Goal: Task Accomplishment & Management: Manage account settings

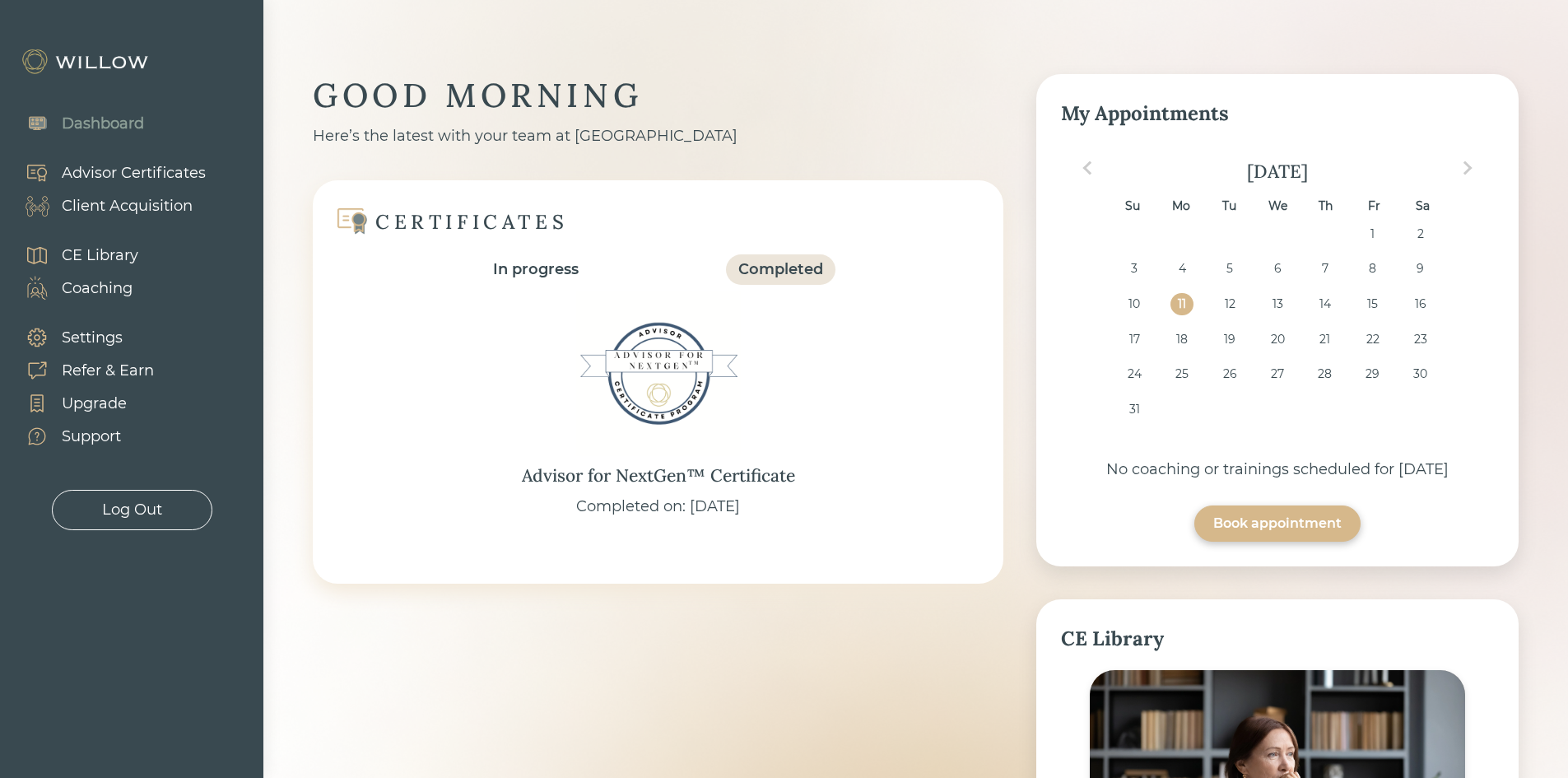
click at [138, 202] on div "Client Acquisition" at bounding box center [127, 206] width 131 height 22
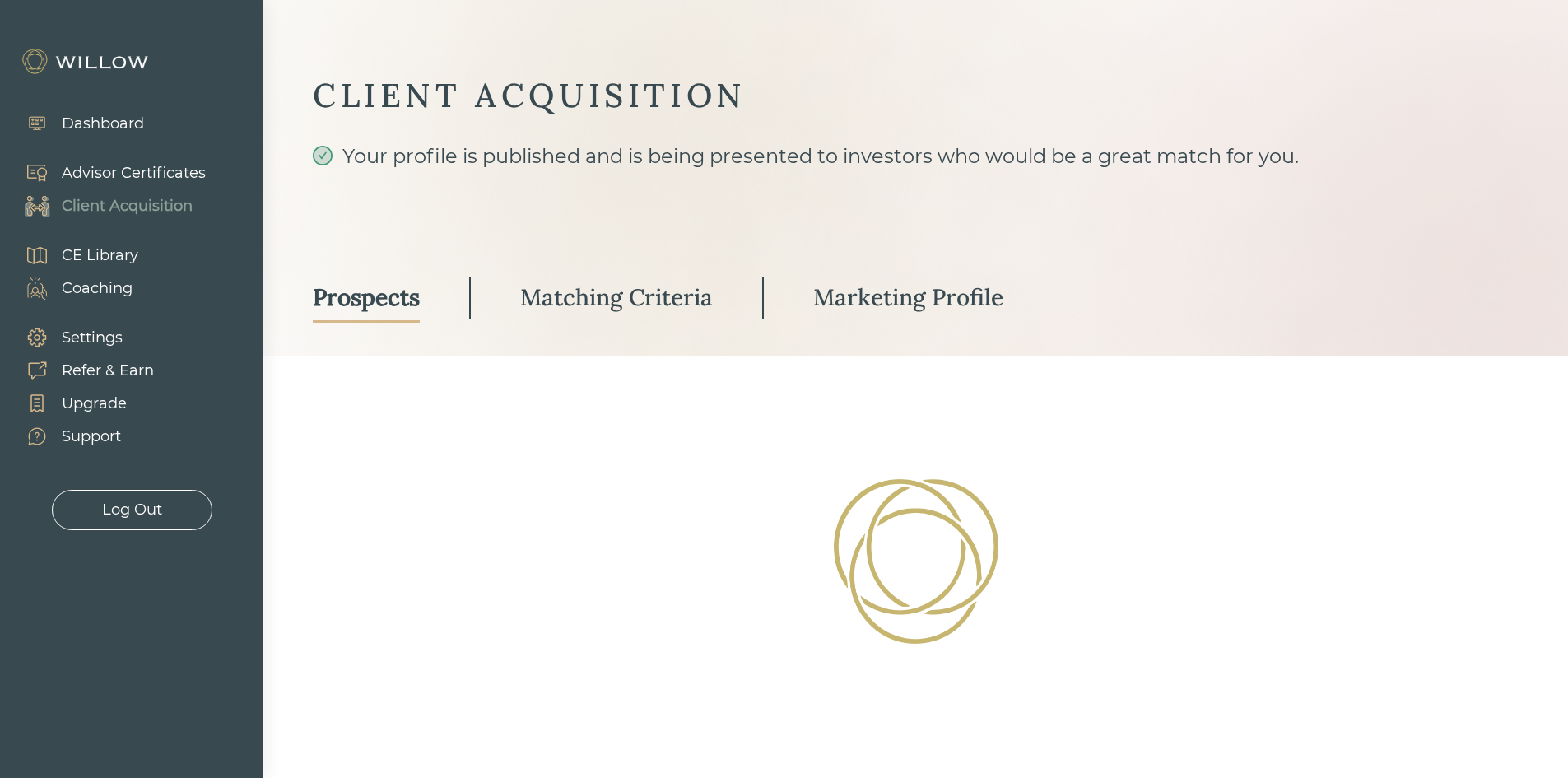
select select "3"
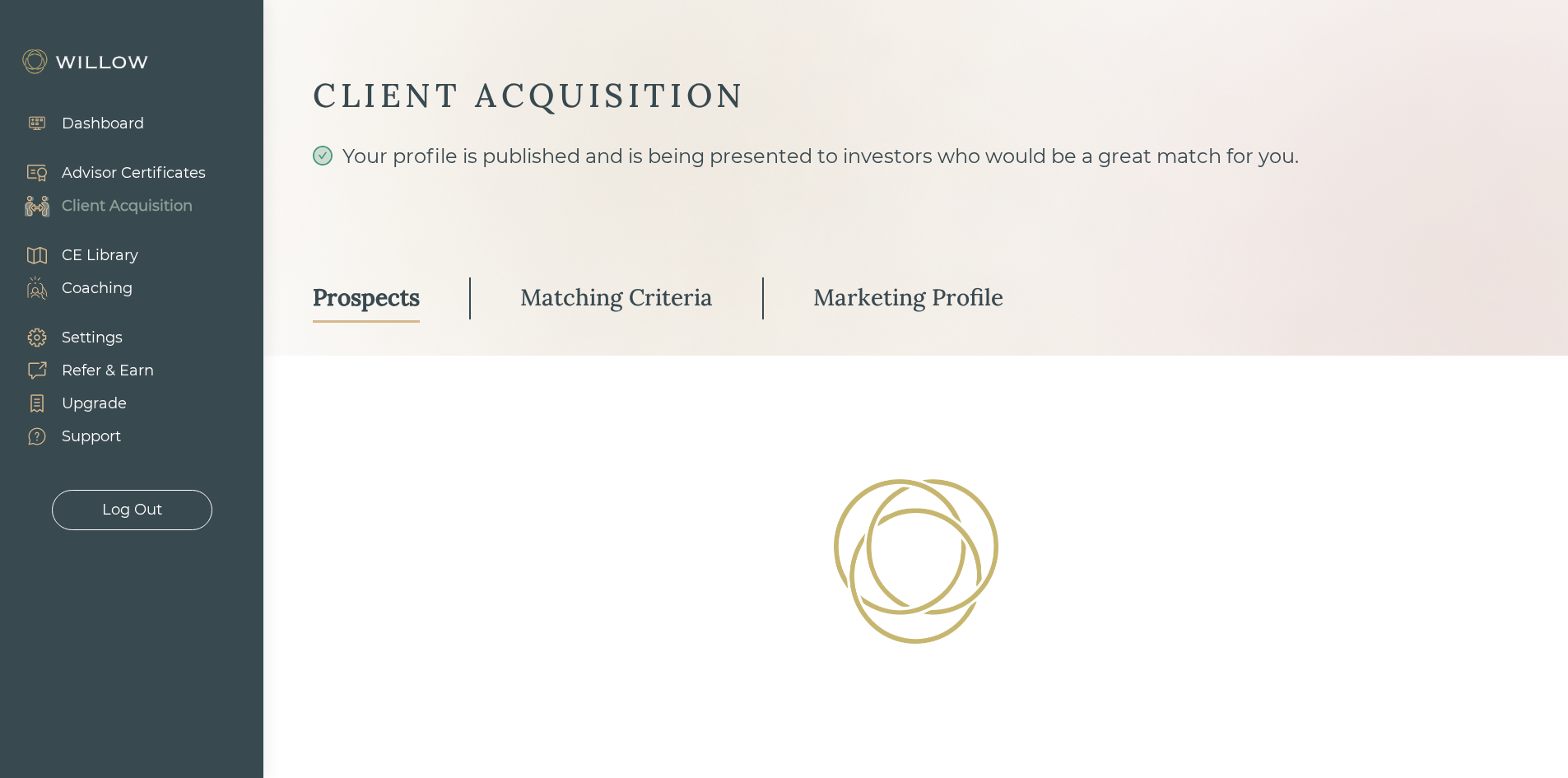
select select "3"
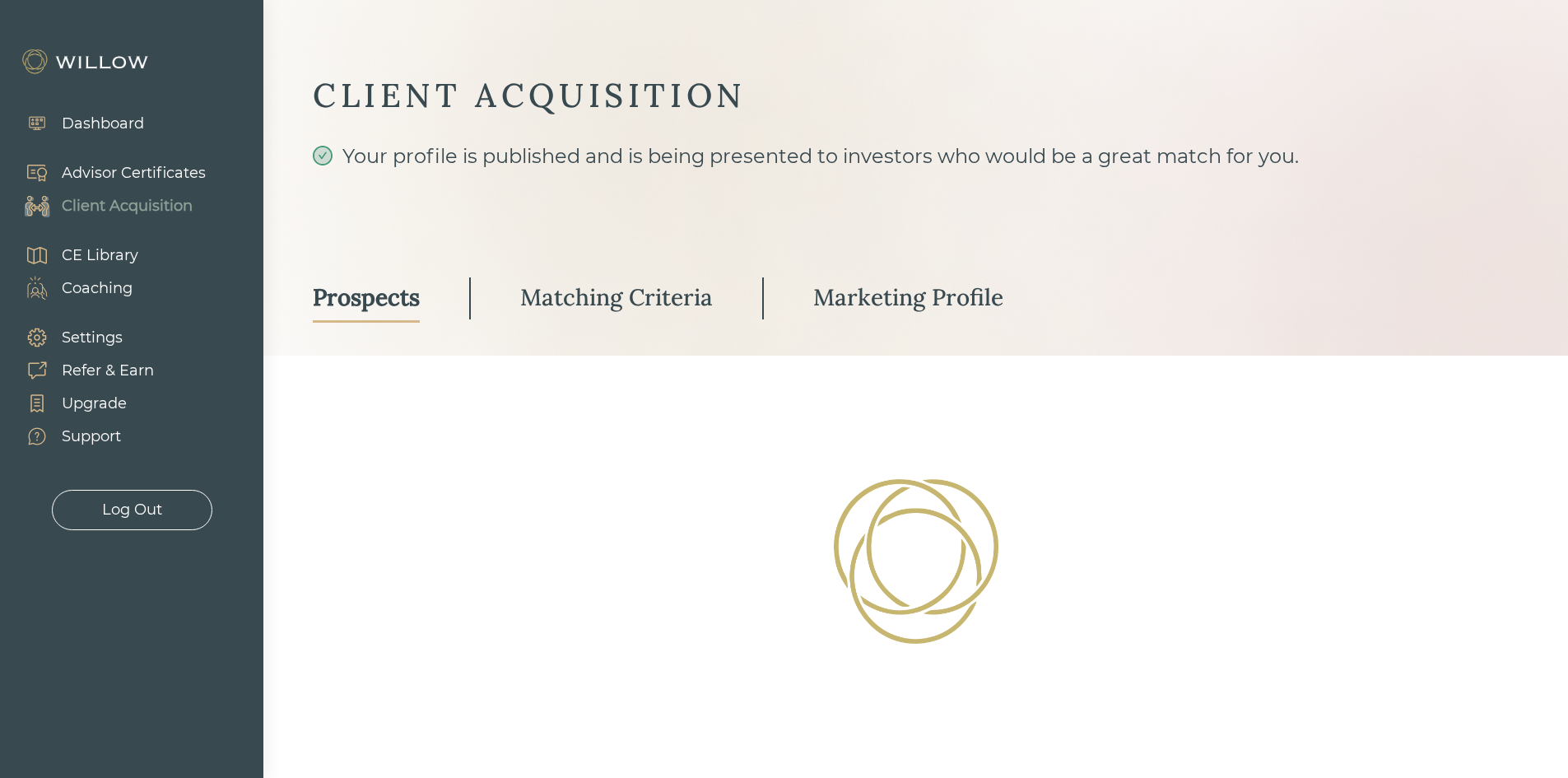
select select "3"
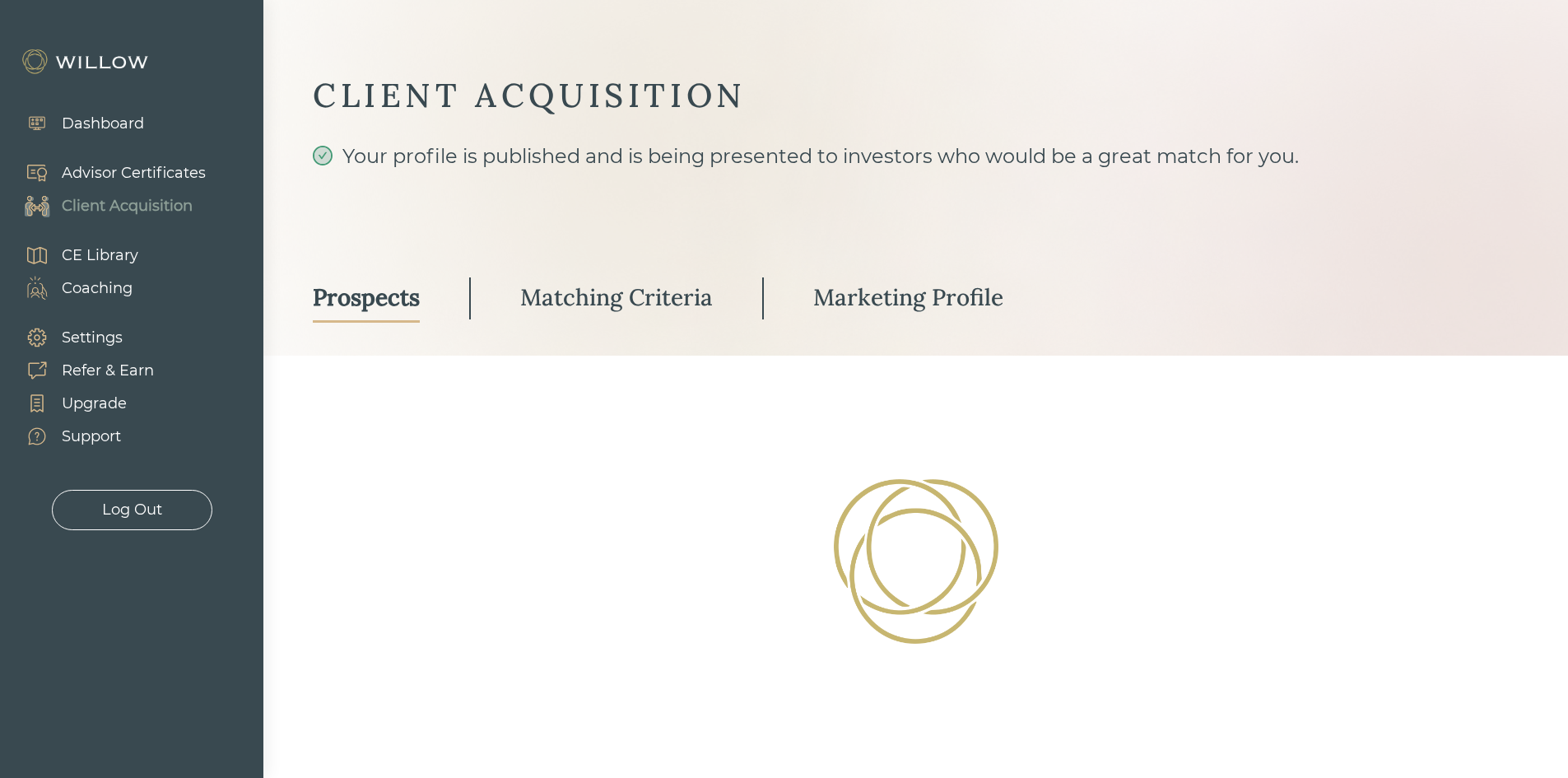
select select "3"
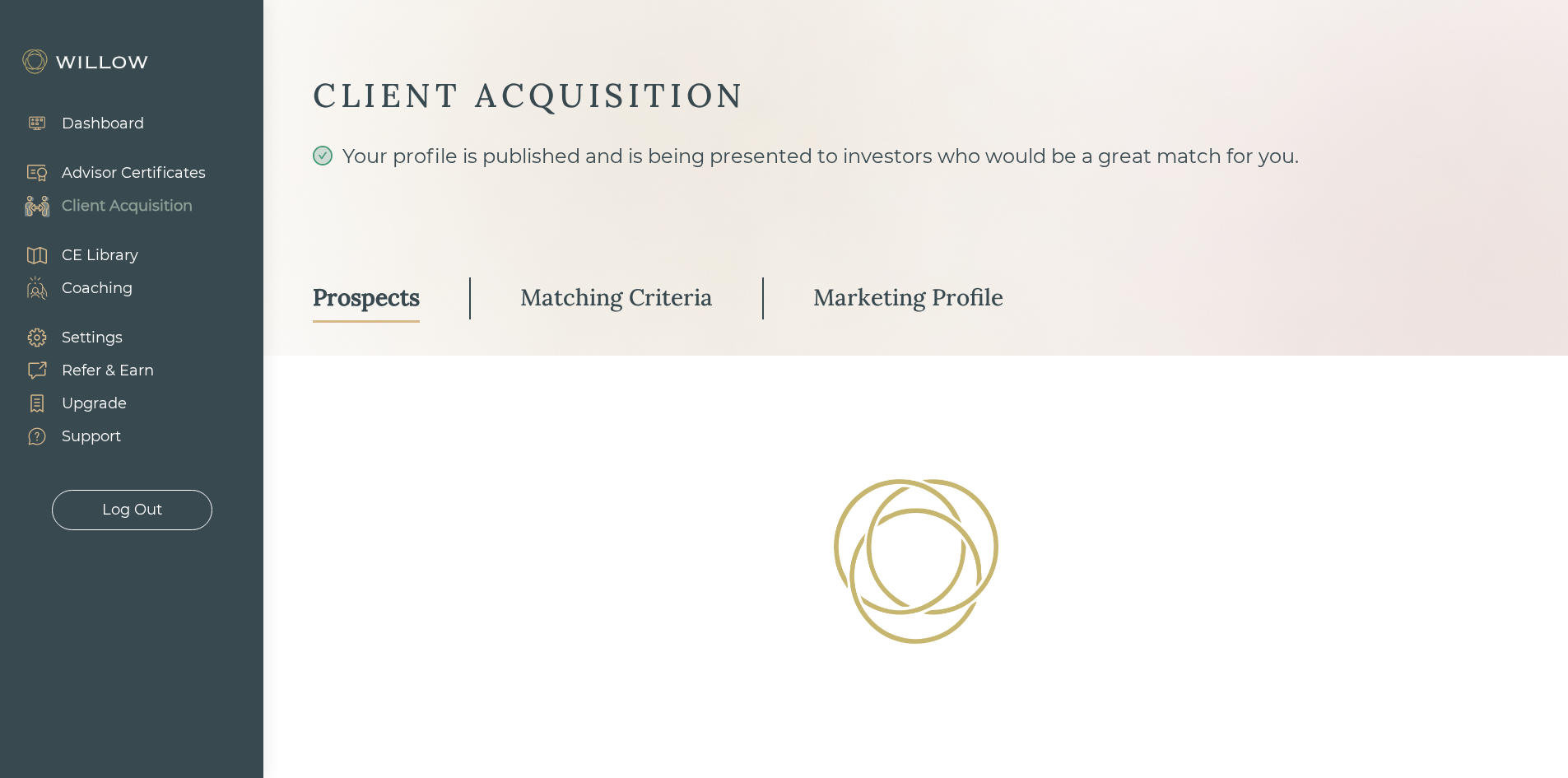
select select "3"
select select "1"
select select "3"
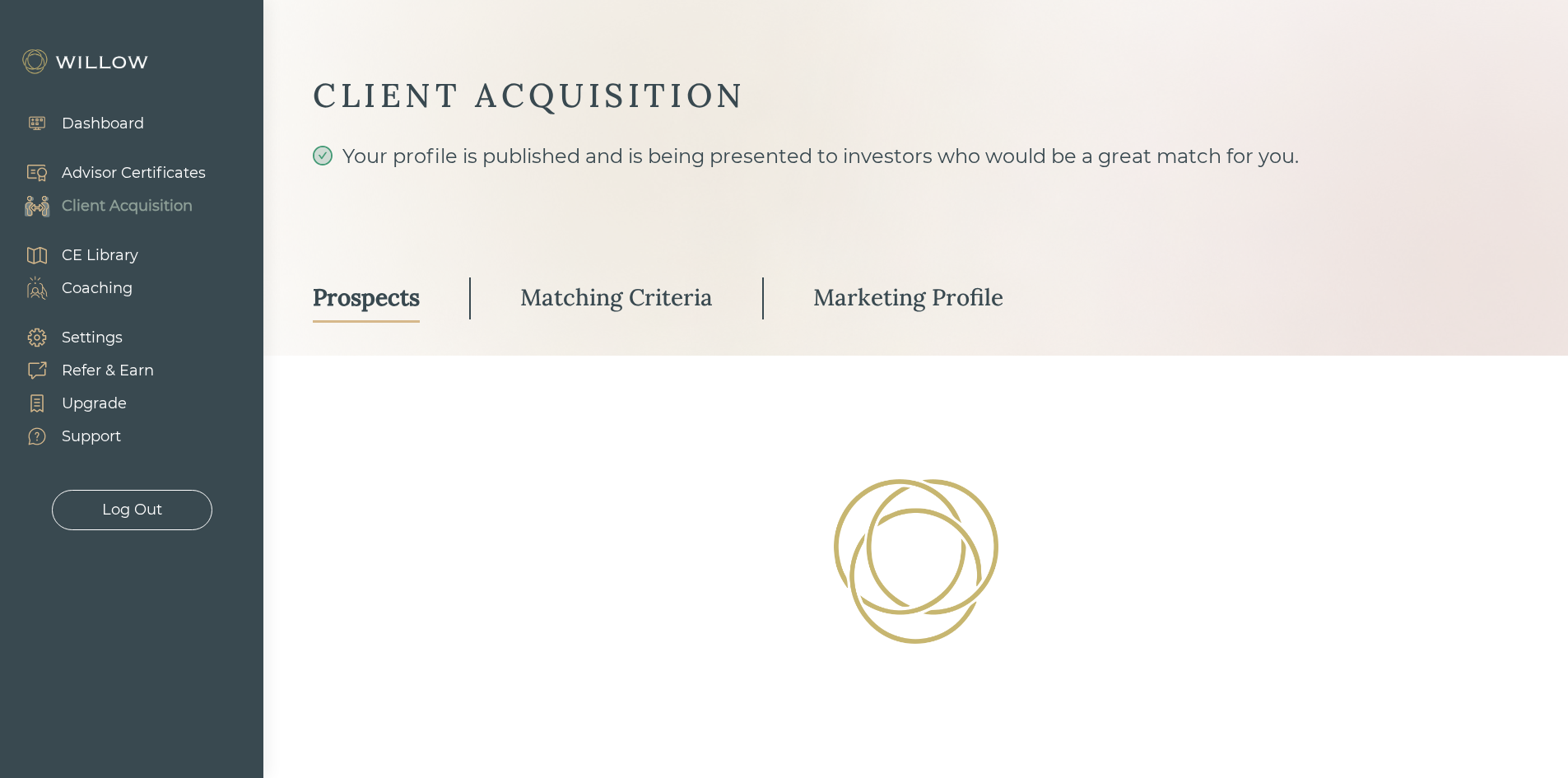
select select "3"
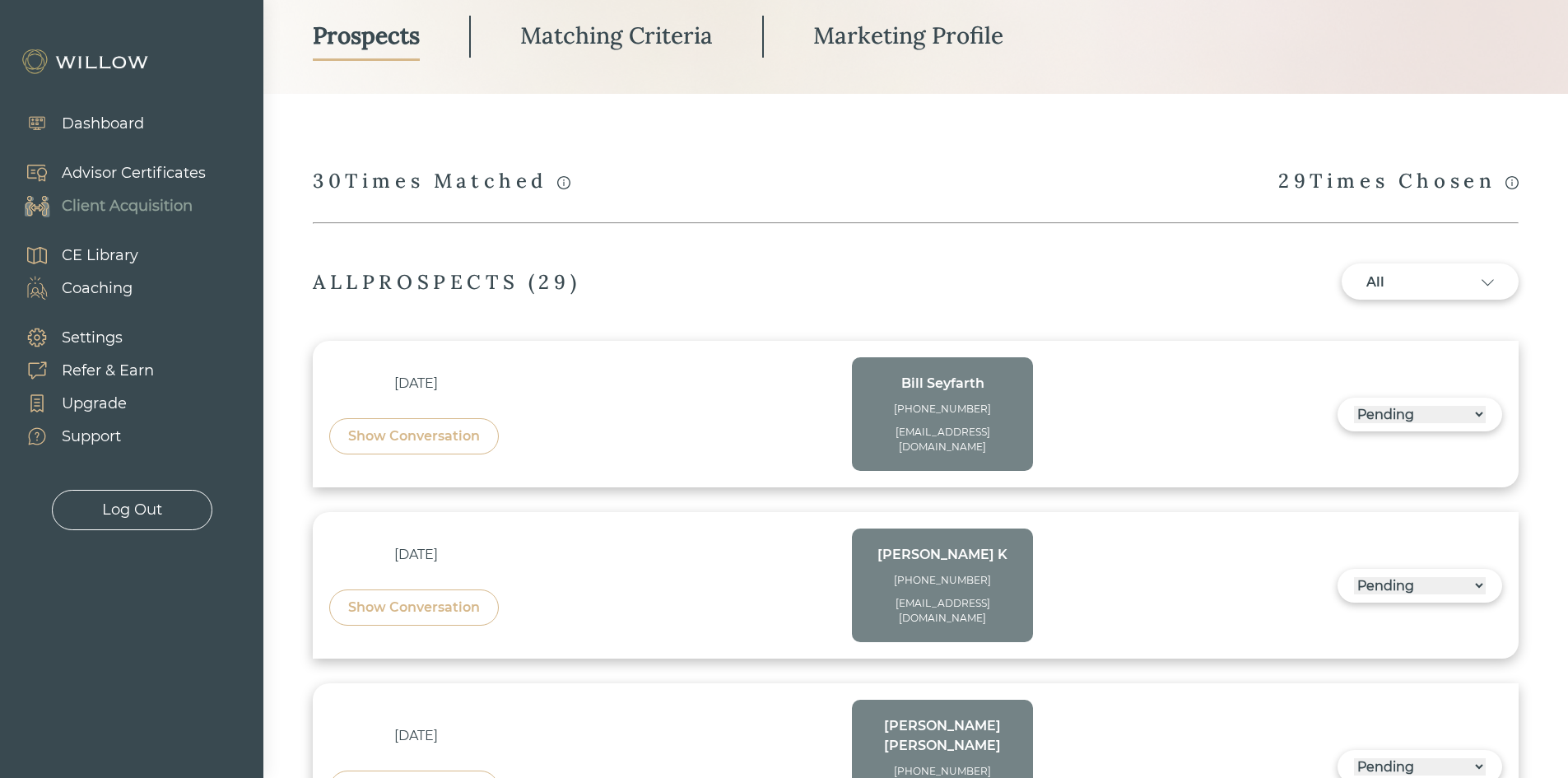
scroll to position [329, 0]
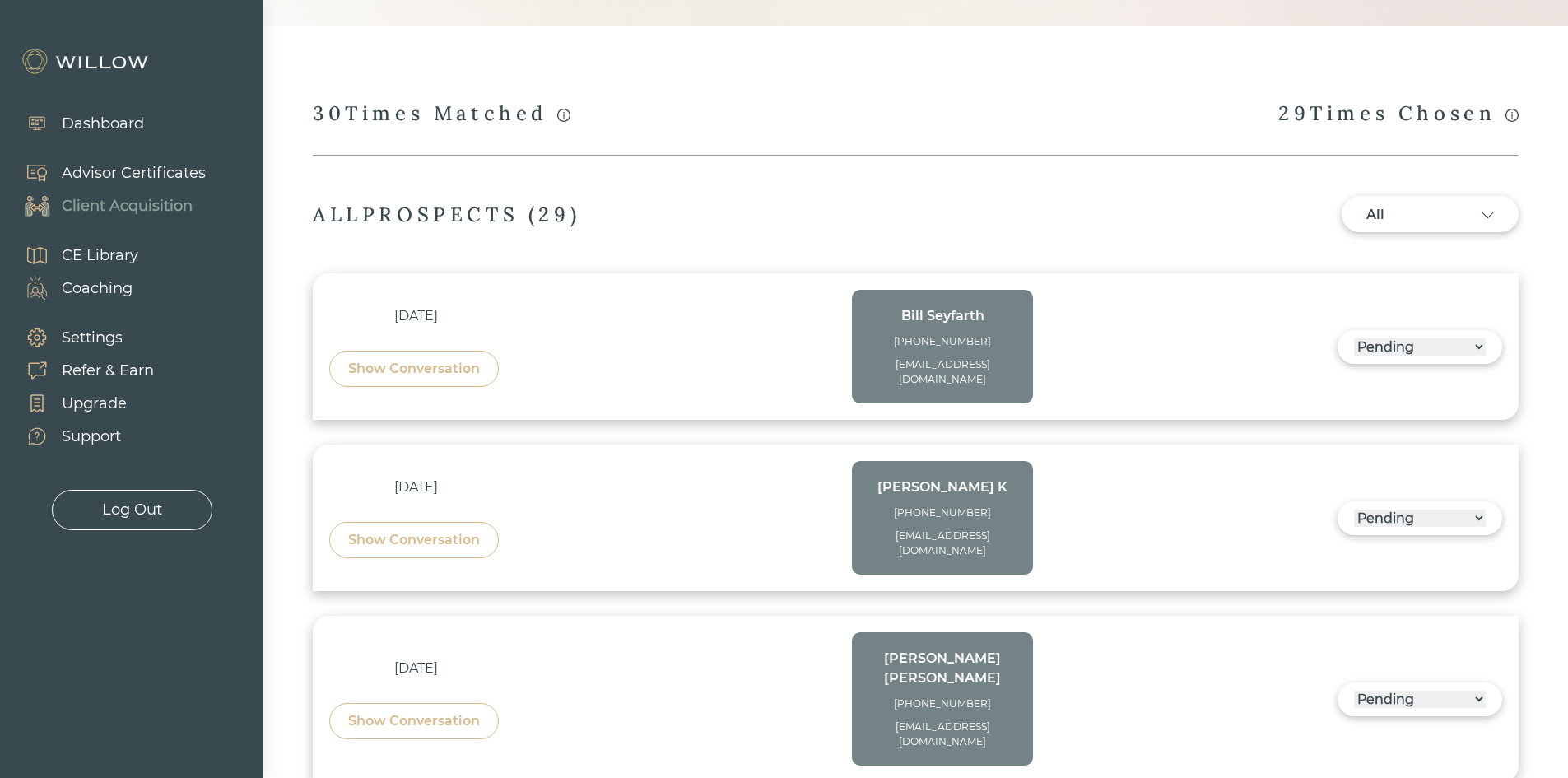
click at [421, 530] on div "Show Conversation" at bounding box center [414, 540] width 132 height 20
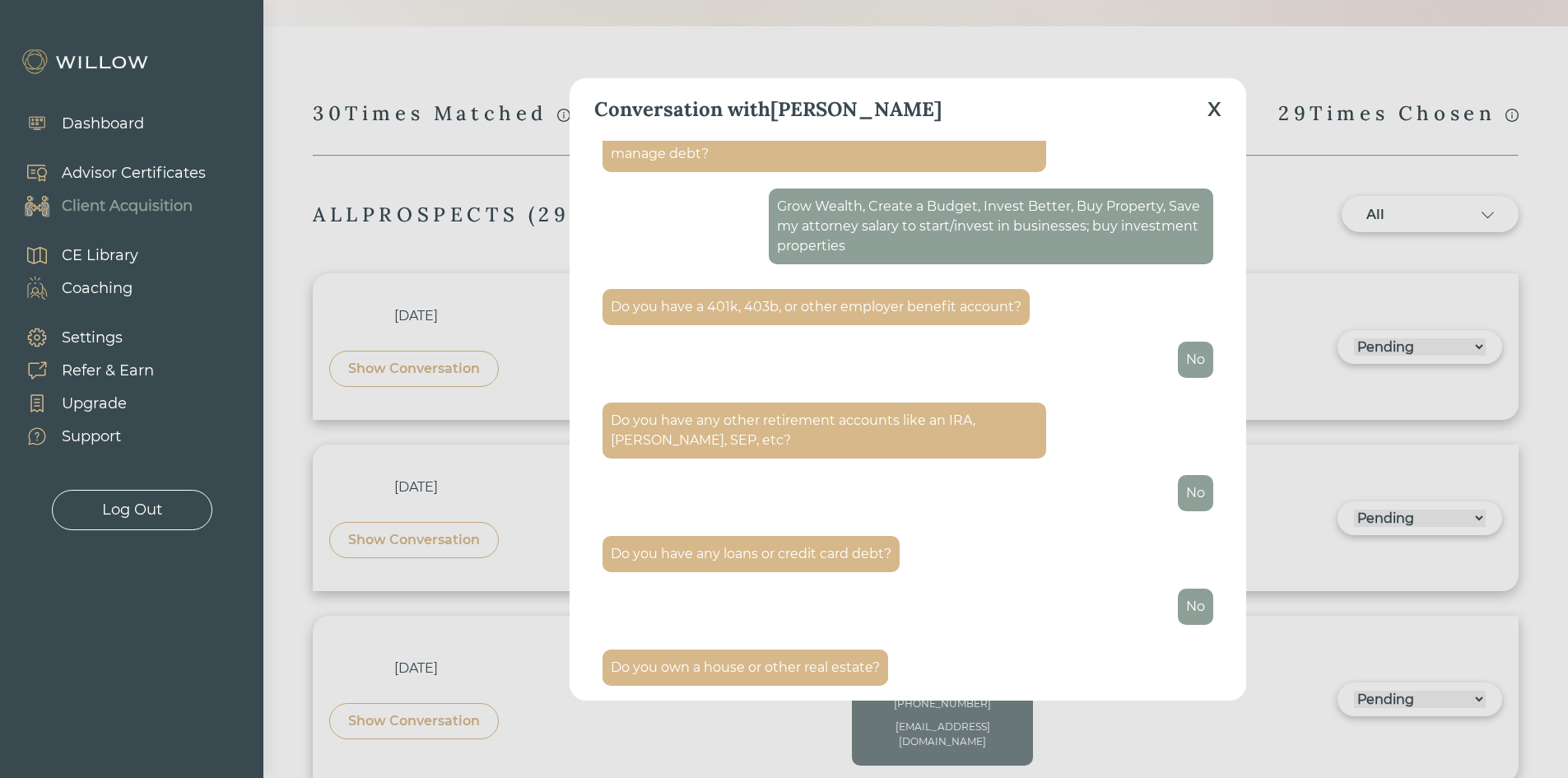
scroll to position [2379, 0]
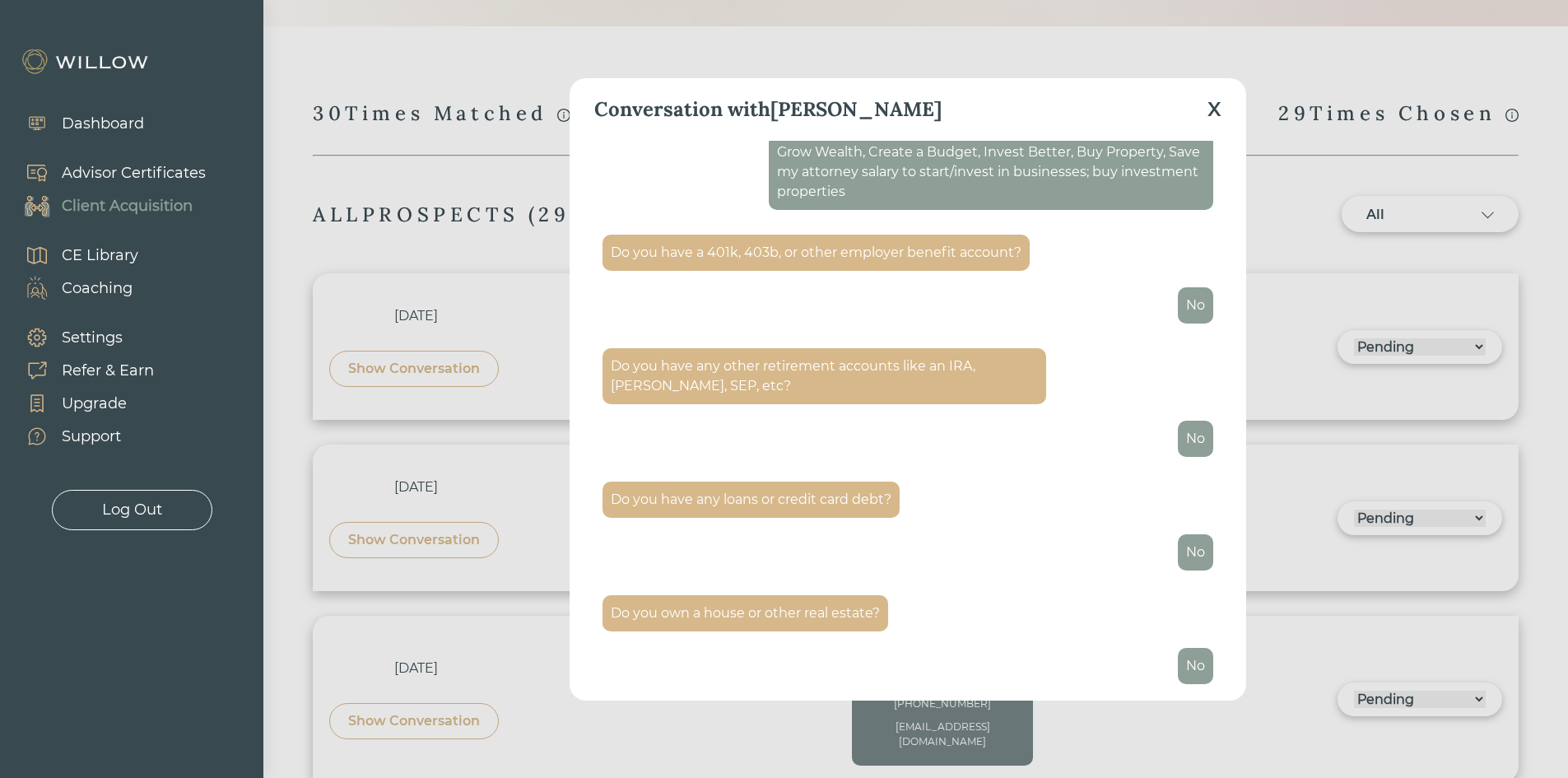
click at [1216, 105] on div "X" at bounding box center [1214, 110] width 14 height 30
